Goal: Transaction & Acquisition: Purchase product/service

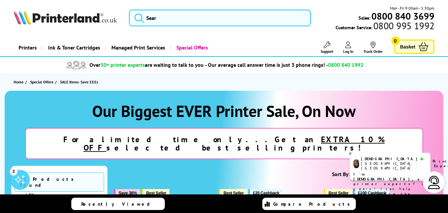
click at [325, 148] on icon at bounding box center [326, 149] width 4 height 5
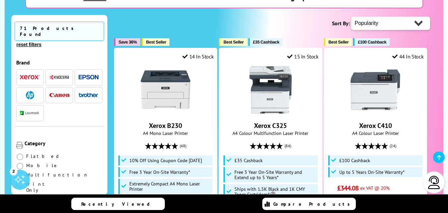
scroll to position [159, 0]
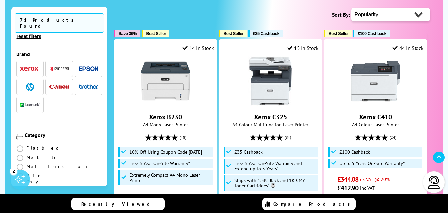
click at [91, 66] on img "button" at bounding box center [89, 68] width 20 height 5
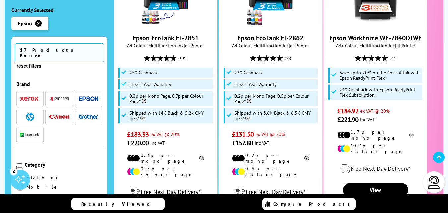
scroll to position [239, 0]
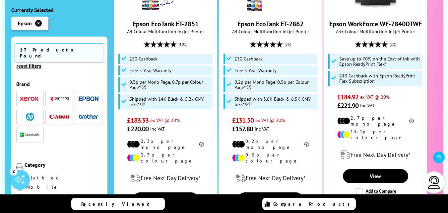
scroll to position [265, 0]
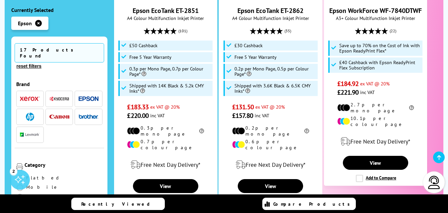
click at [59, 202] on li "Print Only" at bounding box center [37, 208] width 43 height 12
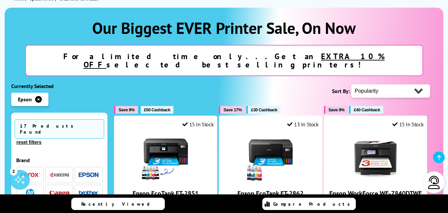
scroll to position [0, 0]
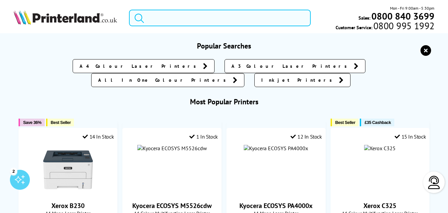
click at [191, 20] on input "search" at bounding box center [220, 18] width 182 height 17
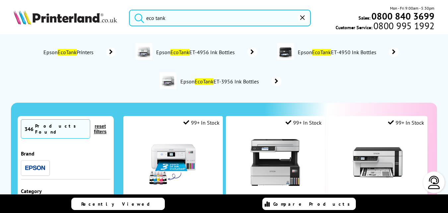
type input "eco tank"
click at [129, 10] on button "submit" at bounding box center [137, 17] width 17 height 15
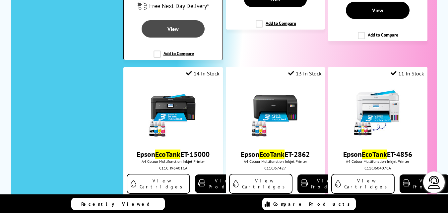
scroll to position [1047, 0]
